Goal: Download file/media

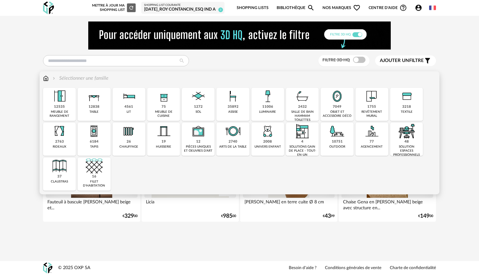
click at [235, 101] on img at bounding box center [232, 96] width 17 height 17
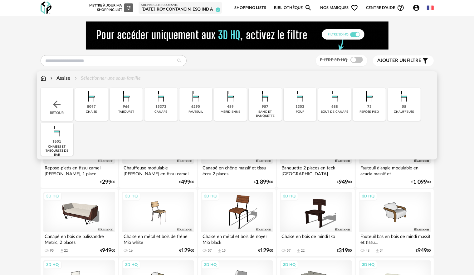
click at [123, 104] on img at bounding box center [126, 96] width 17 height 17
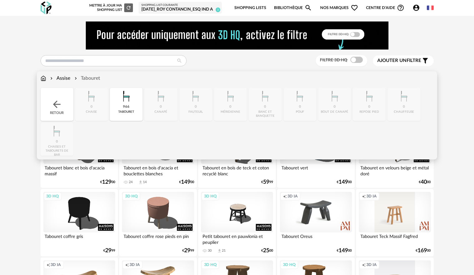
click at [65, 78] on div "Assise" at bounding box center [60, 78] width 22 height 7
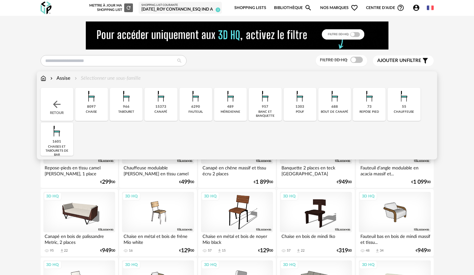
click at [101, 97] on div "8097 [GEOGRAPHIC_DATA]" at bounding box center [91, 104] width 33 height 33
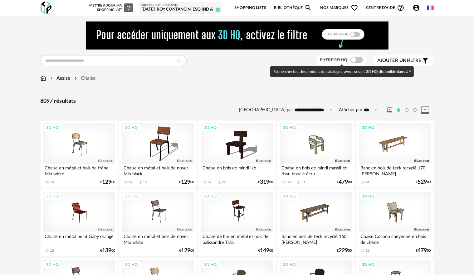
click at [360, 63] on span at bounding box center [356, 60] width 12 height 6
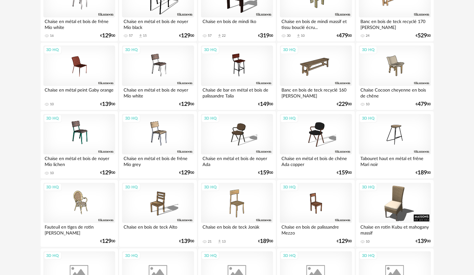
scroll to position [218, 0]
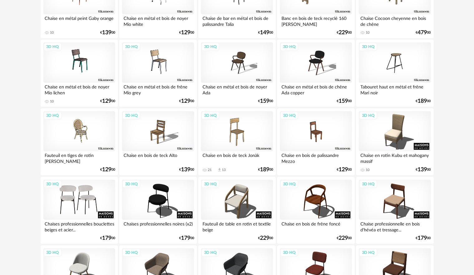
click at [98, 204] on div "3D HQ" at bounding box center [79, 200] width 72 height 41
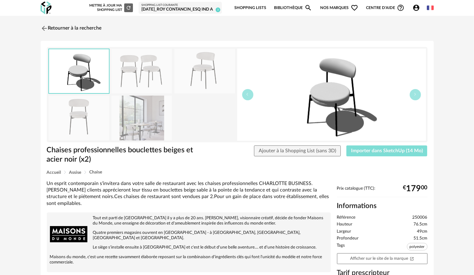
click at [394, 153] on span "Importer dans SketchUp (14 Mo)" at bounding box center [387, 150] width 72 height 5
